Goal: Share content

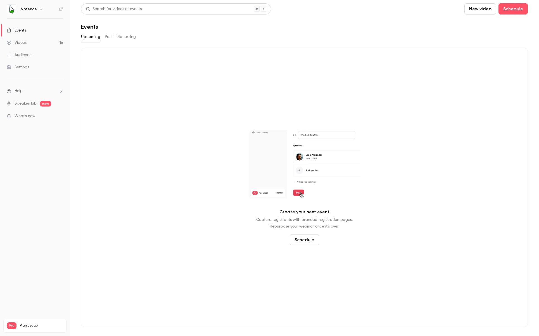
click at [111, 39] on button "Past" at bounding box center [109, 36] width 8 height 9
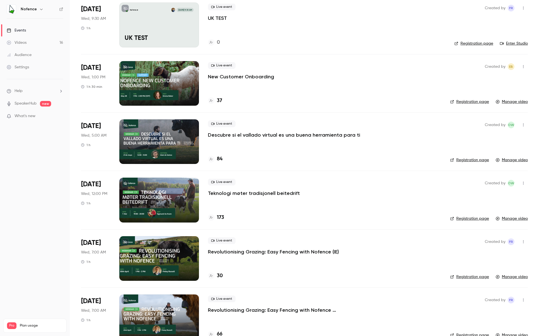
scroll to position [419, 0]
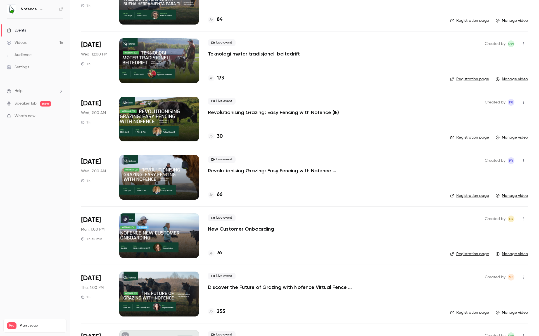
click at [175, 238] on div at bounding box center [159, 236] width 80 height 45
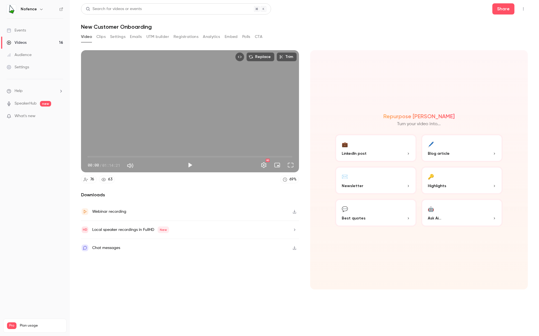
click at [506, 6] on button "Share" at bounding box center [503, 8] width 22 height 11
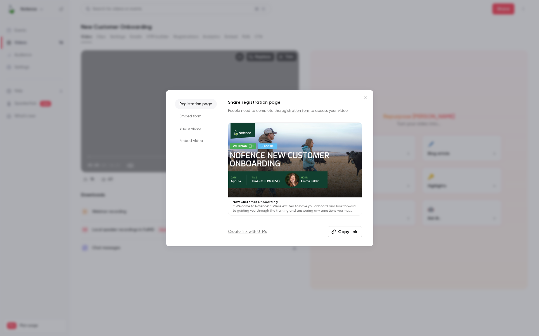
drag, startPoint x: 340, startPoint y: 234, endPoint x: 339, endPoint y: 197, distance: 36.6
click at [340, 233] on button "Copy link" at bounding box center [345, 231] width 34 height 11
